Goal: Task Accomplishment & Management: Use online tool/utility

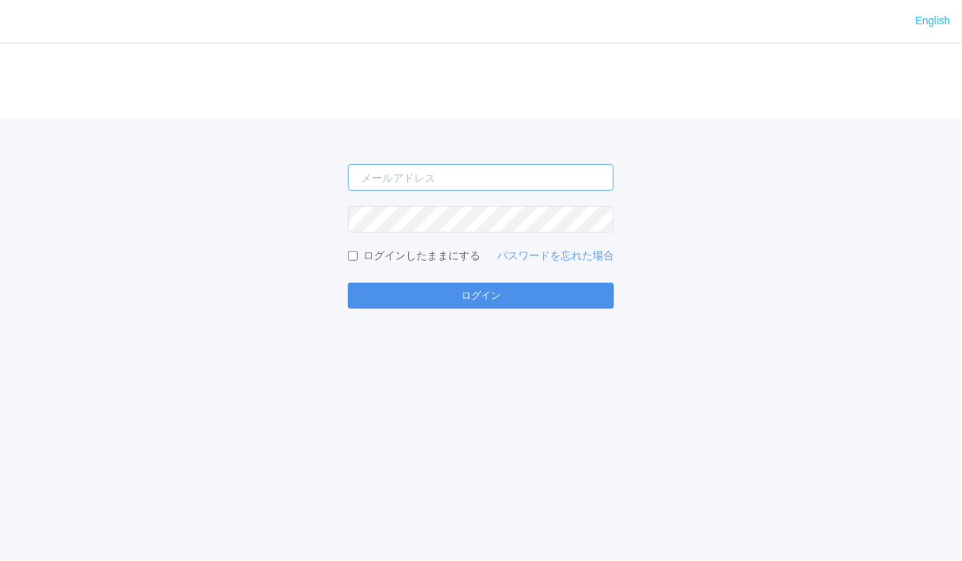
type input "[EMAIL_ADDRESS][PERSON_NAME][DOMAIN_NAME]"
click at [528, 294] on button "ログイン" at bounding box center [481, 296] width 266 height 26
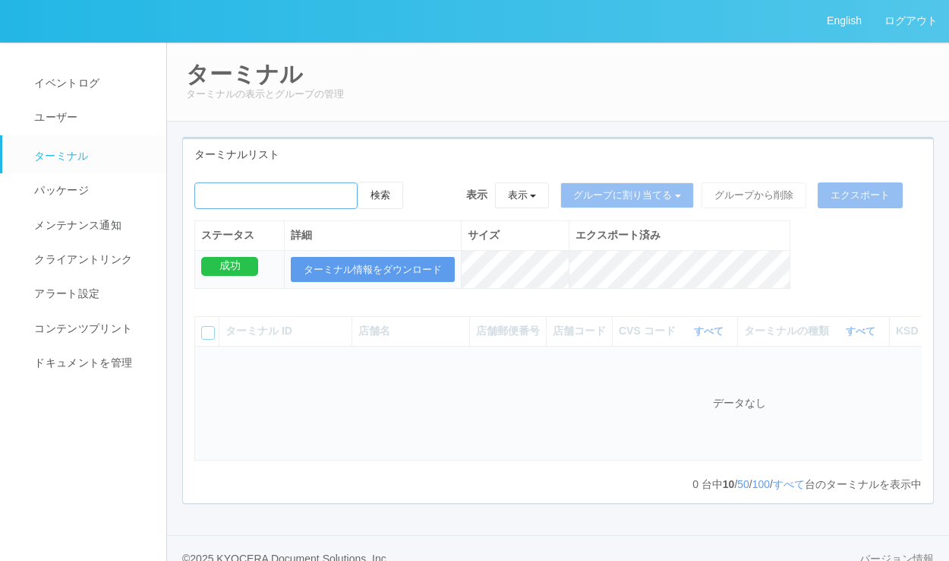
click at [320, 192] on input "emailSearch" at bounding box center [275, 195] width 163 height 27
paste input "スーパーアークス光星店"
click at [295, 199] on input "emailSearch" at bounding box center [275, 195] width 163 height 27
type input "光星"
click at [378, 190] on button "検索" at bounding box center [381, 195] width 46 height 27
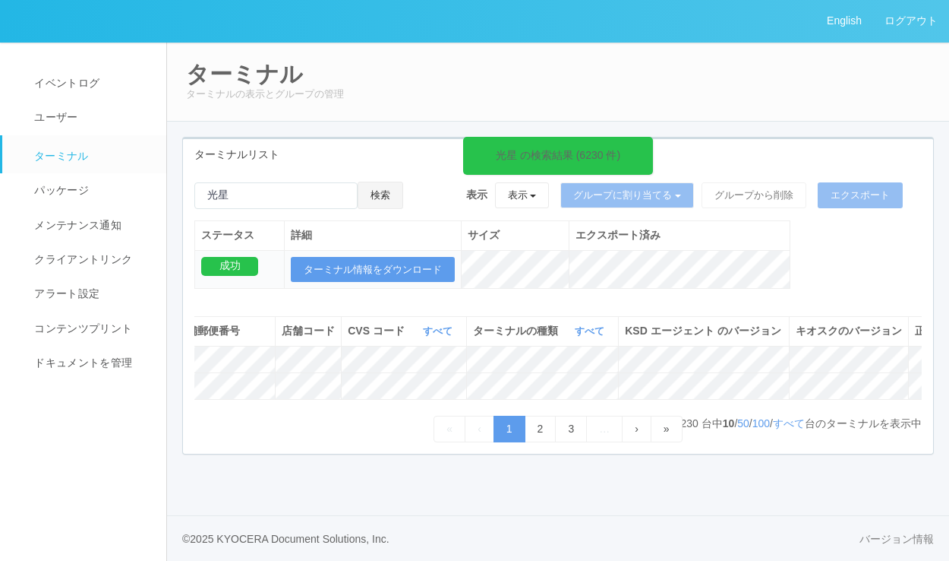
scroll to position [0, 412]
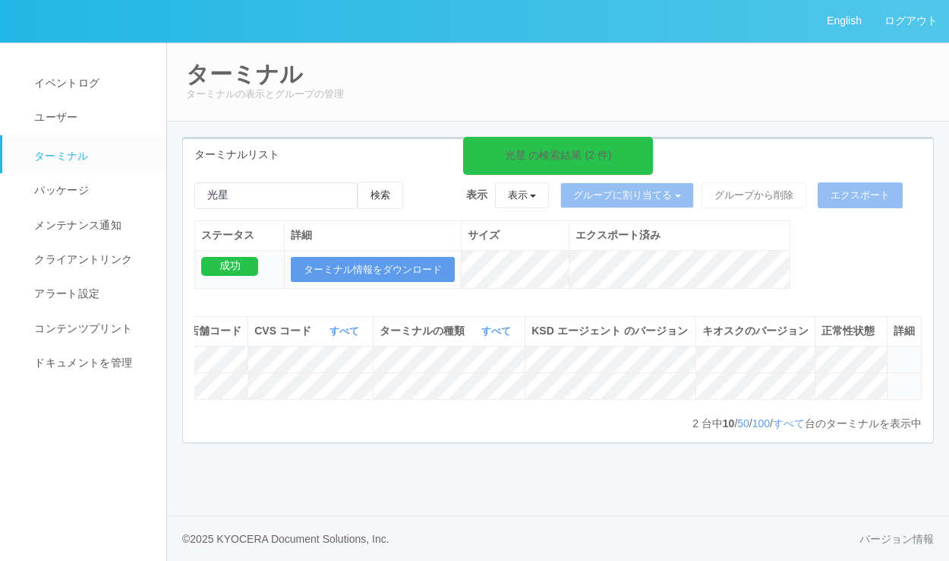
click at [894, 379] on icon at bounding box center [894, 379] width 0 height 0
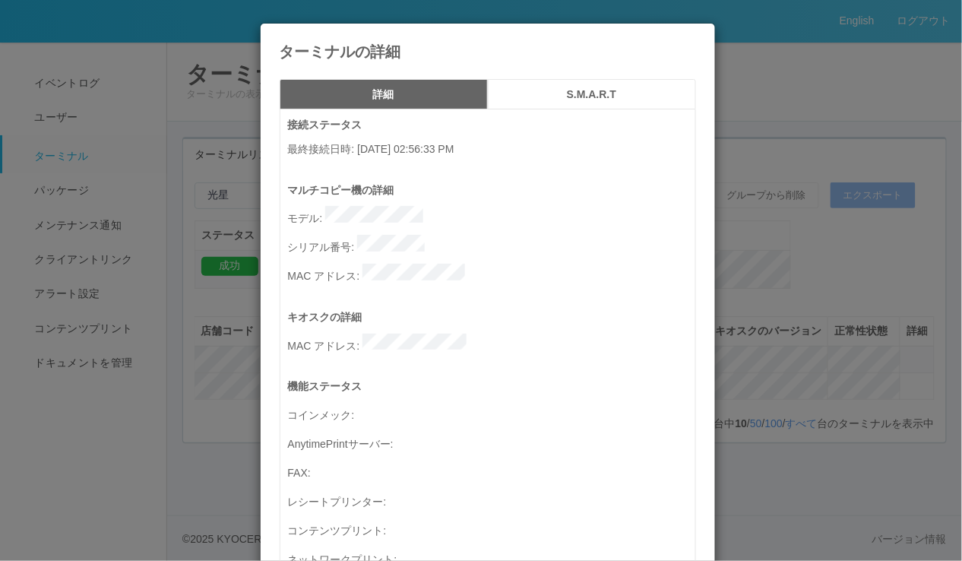
click at [603, 92] on h5 "S.M.A.R.T" at bounding box center [591, 94] width 197 height 11
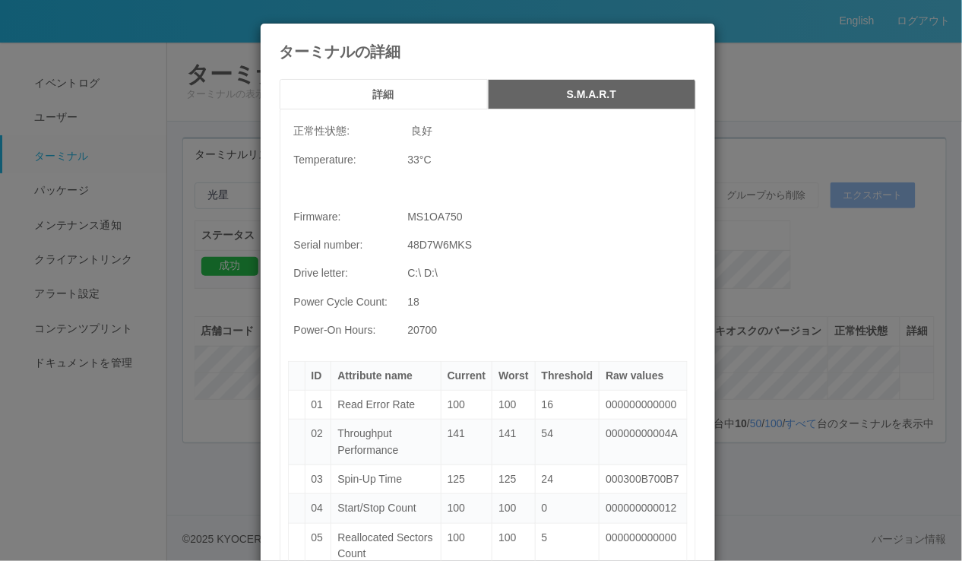
click at [395, 89] on h5 "詳細" at bounding box center [383, 94] width 197 height 11
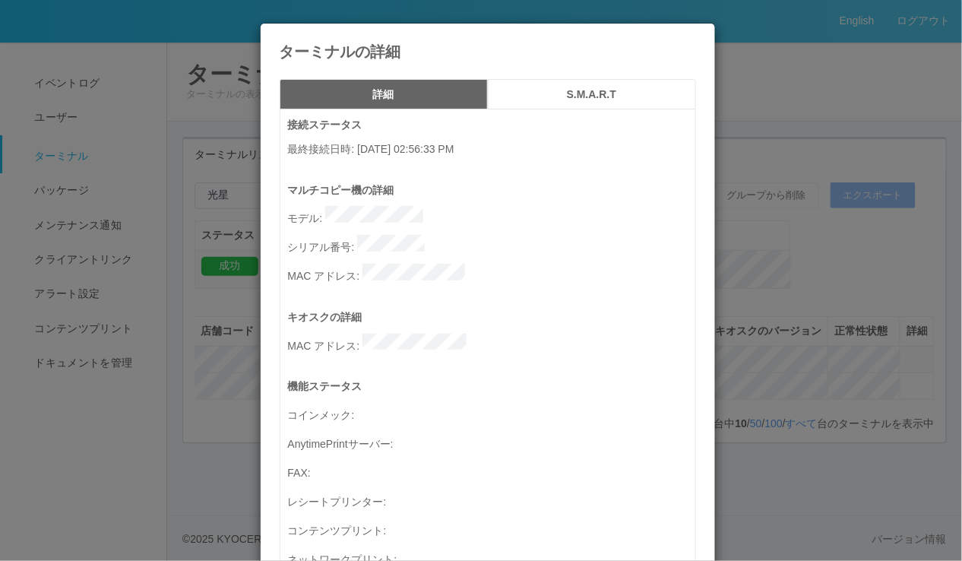
click at [696, 35] on icon at bounding box center [696, 35] width 0 height 0
